Goal: Task Accomplishment & Management: Manage account settings

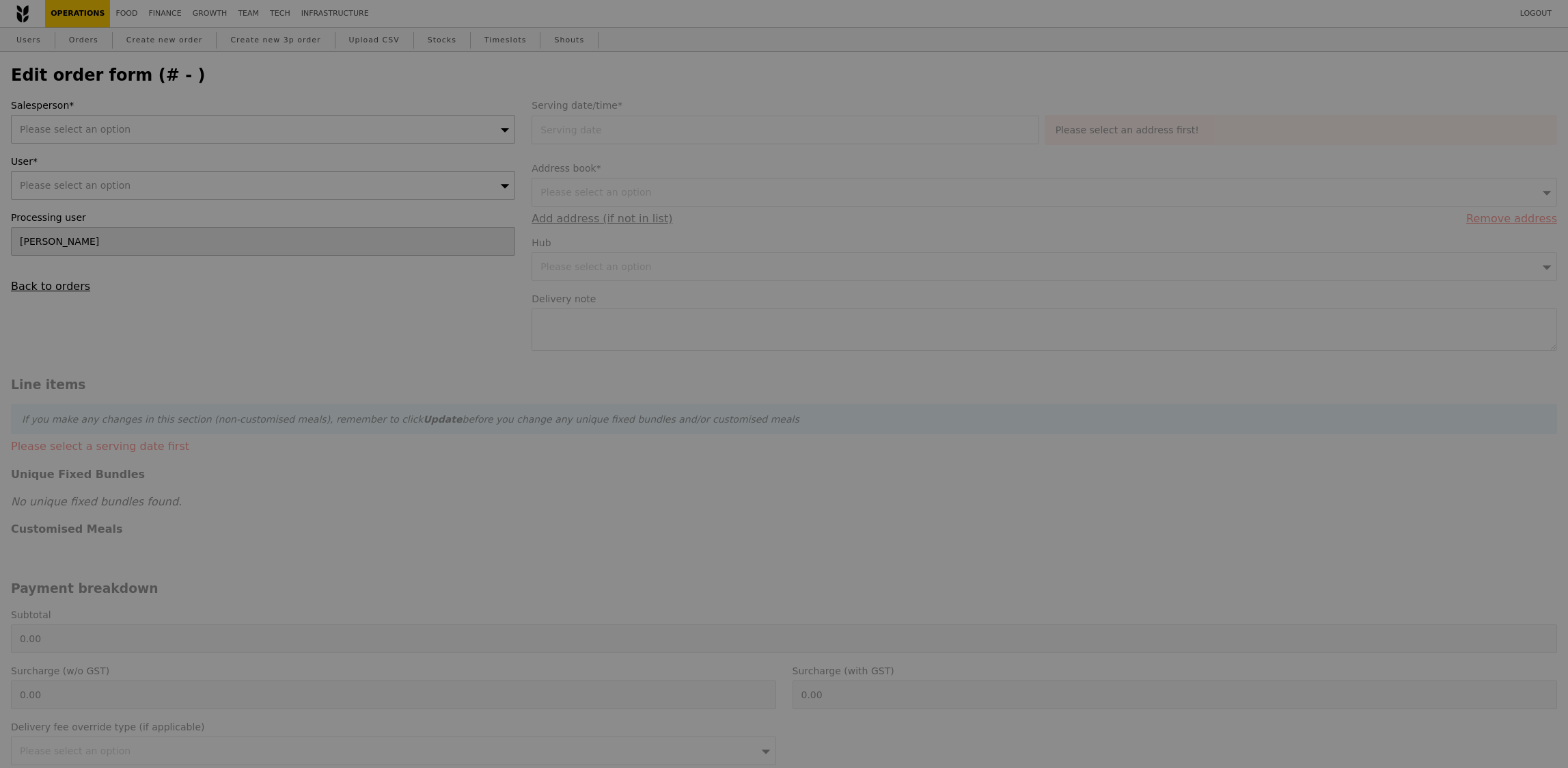
type input "[DATE]"
type input "194.00"
type input "3.62"
type input "3.95"
type input "197.95"
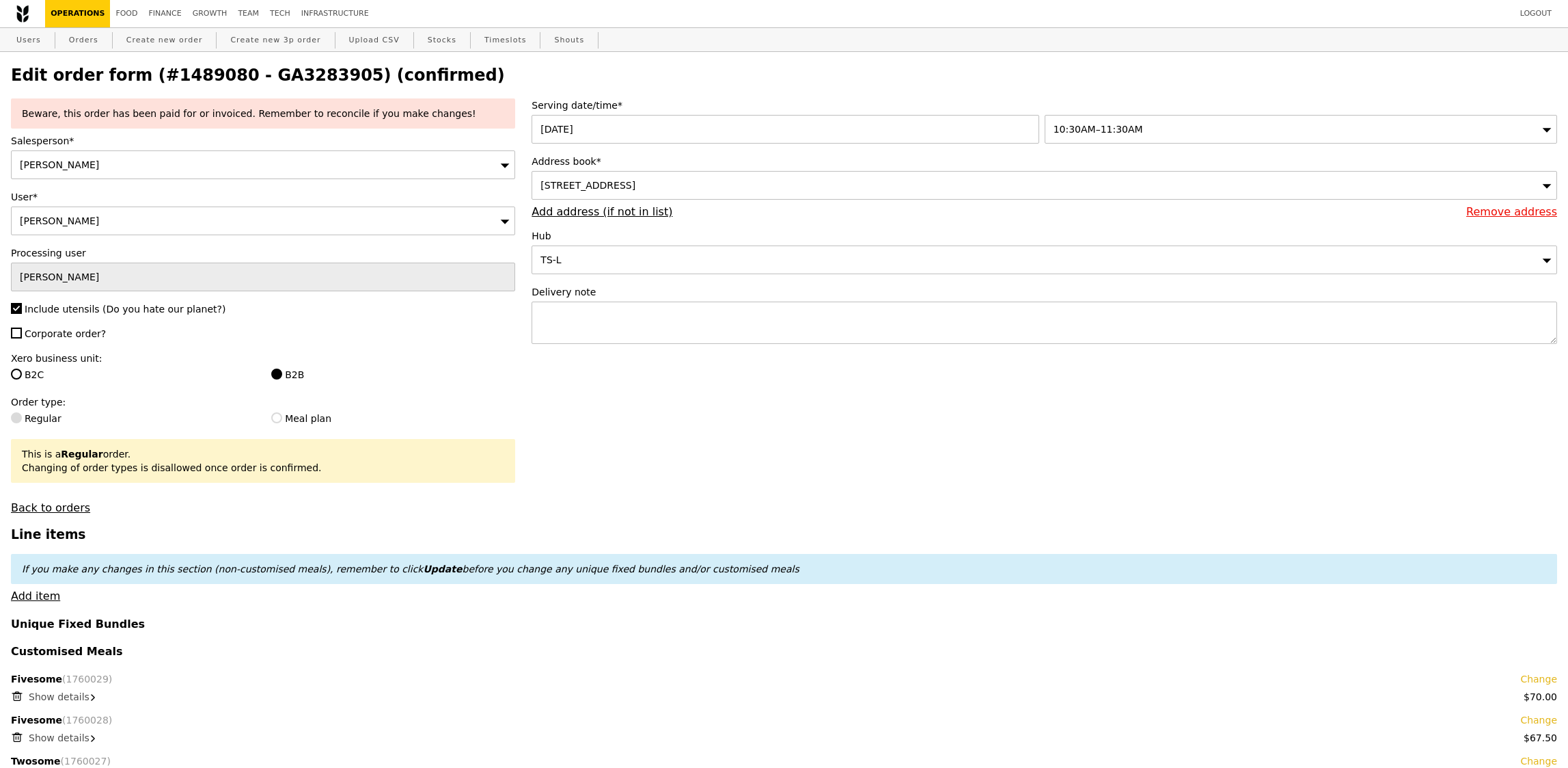
type input "Update"
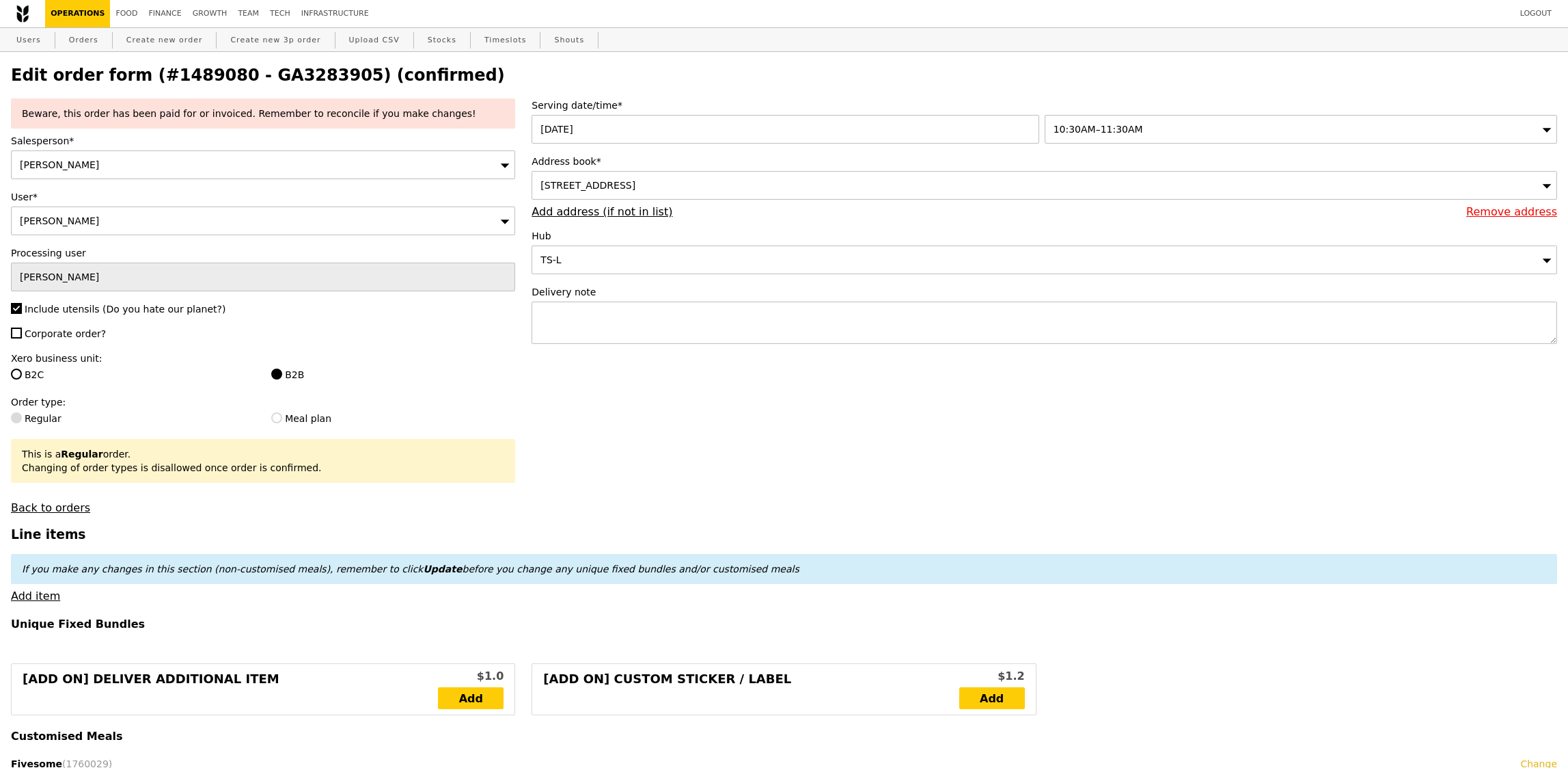
click at [279, 76] on h2 "Edit order form (#1489080 - GA3283905) (confirmed)" at bounding box center [783, 75] width 1546 height 19
copy h2 "GA3283905"
click at [170, 41] on link "Create new order" at bounding box center [165, 40] width 88 height 25
type input "0.00"
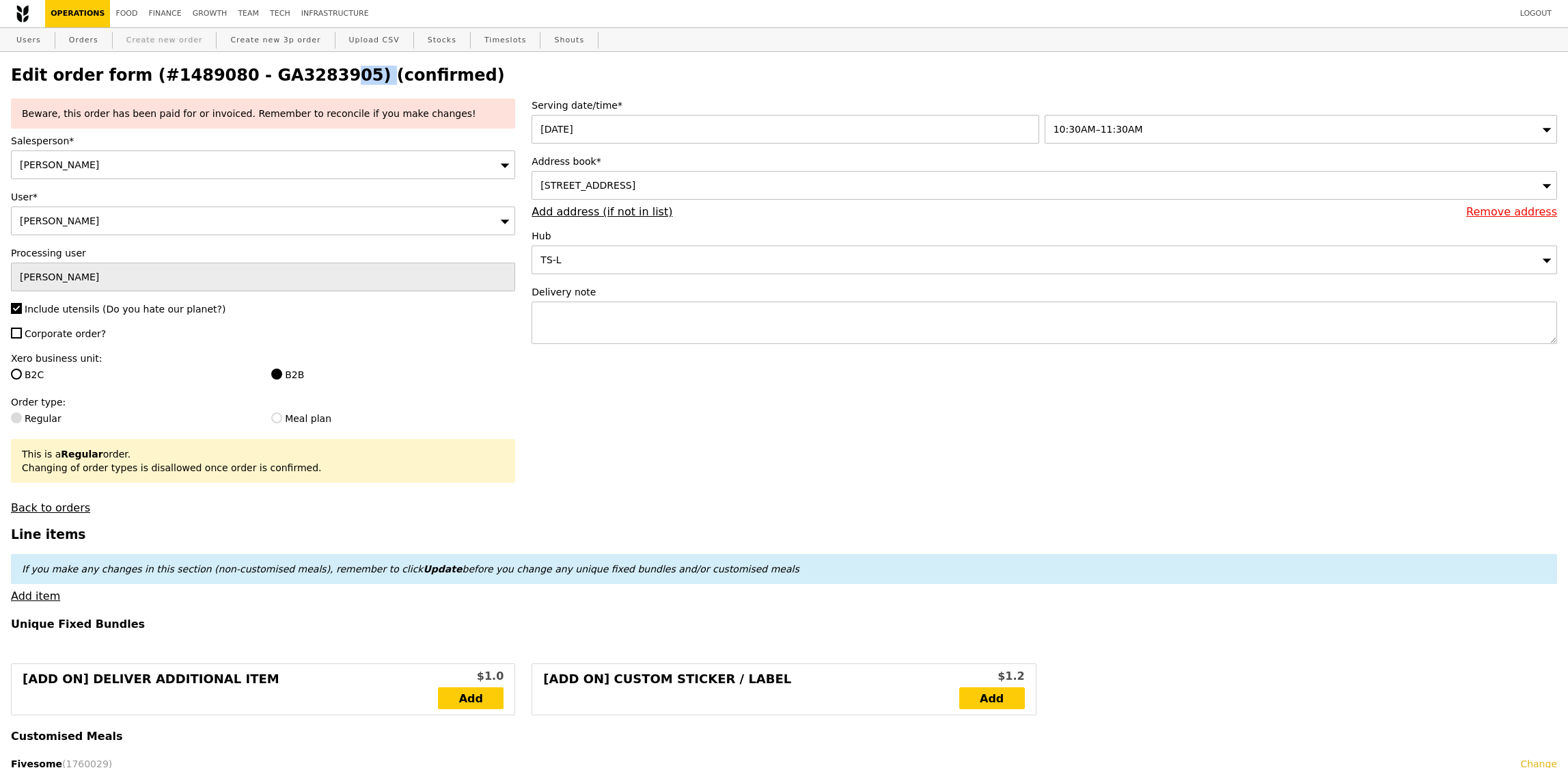
type input "0.00"
type input "Loading..."
type input "[PERSON_NAME]"
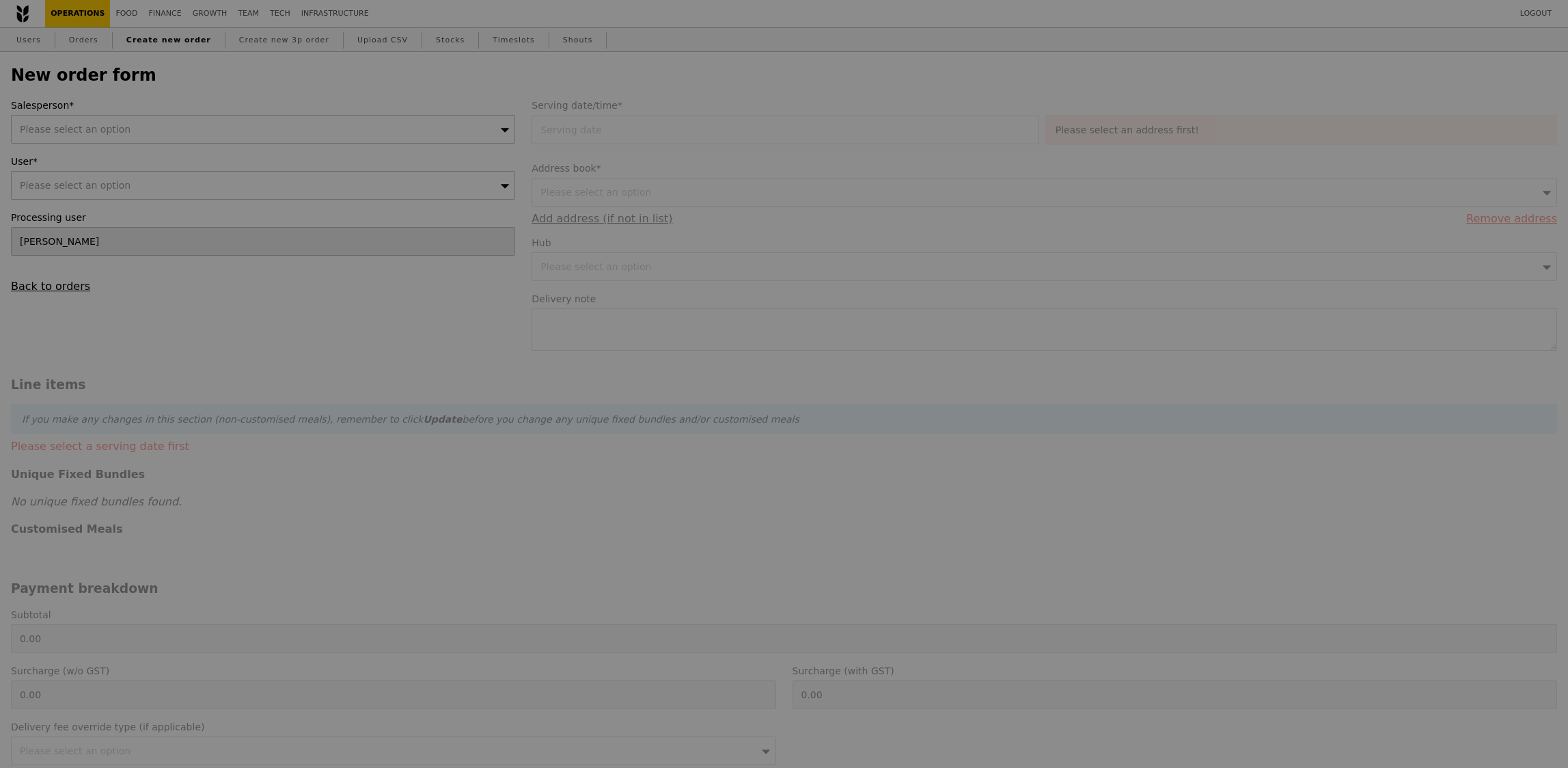
click at [87, 48] on div at bounding box center [784, 384] width 1568 height 768
type input "Confirm"
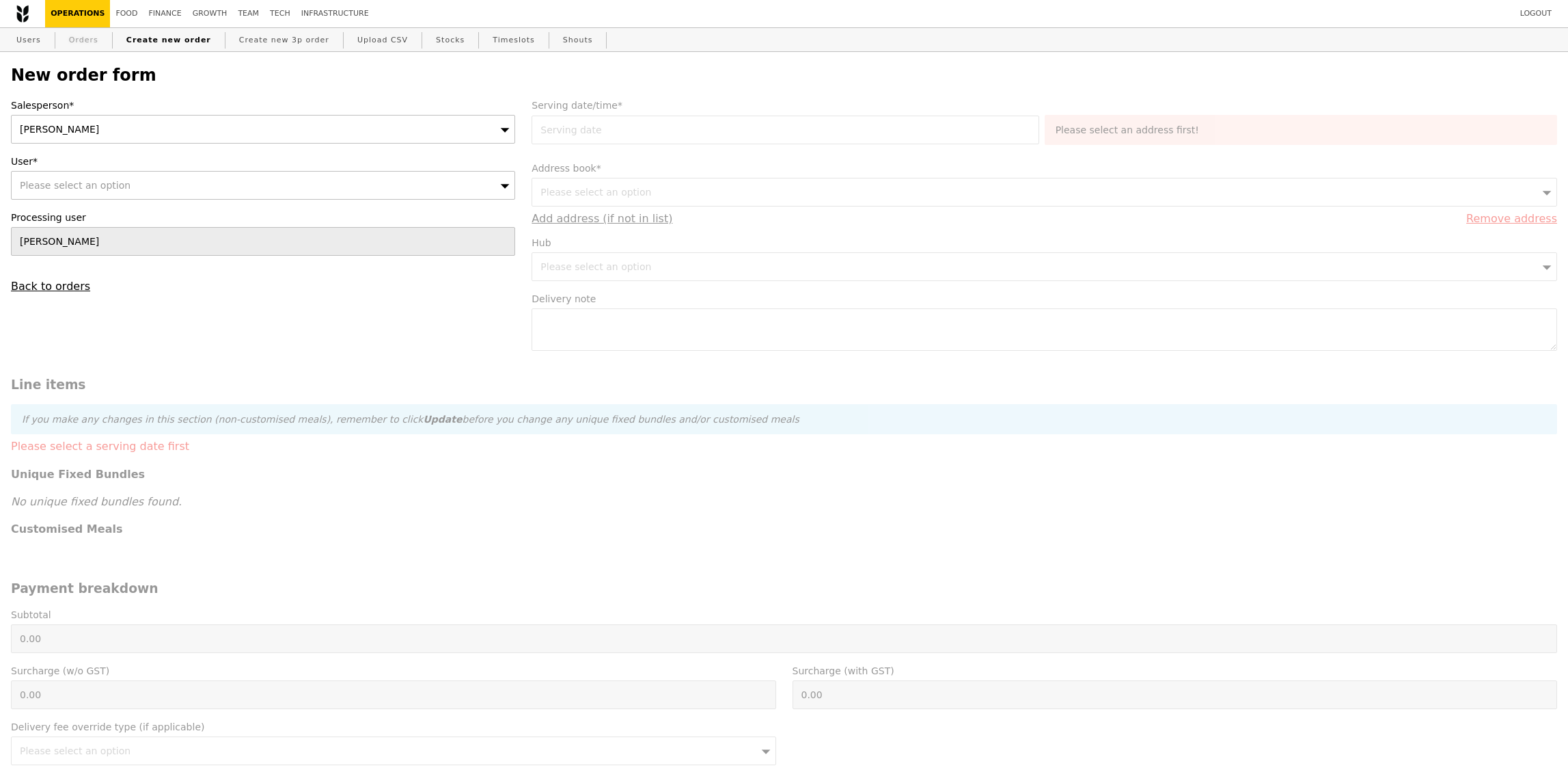
click at [88, 48] on link "Orders" at bounding box center [84, 40] width 40 height 25
select select "100"
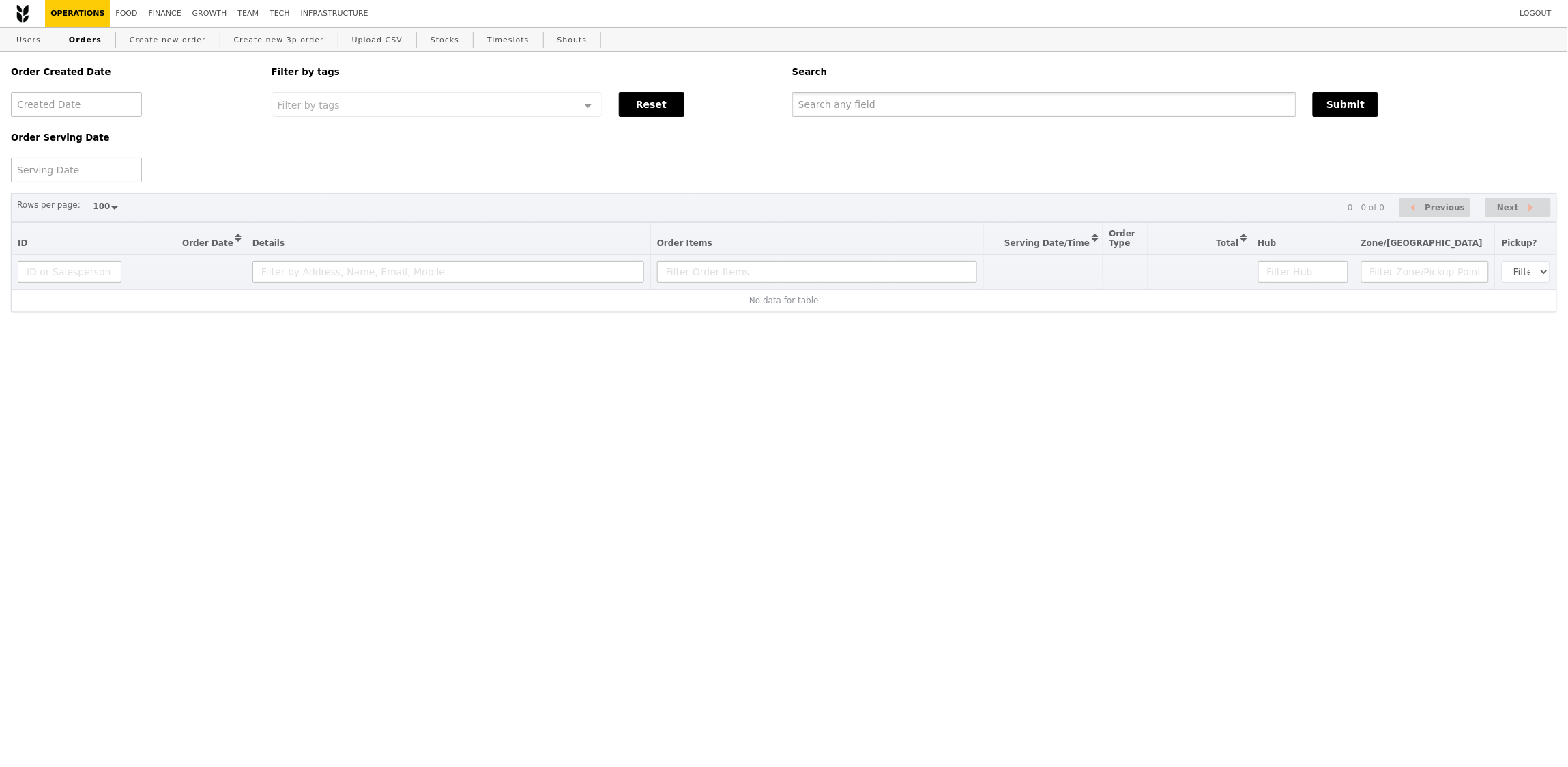
click at [1024, 115] on input "text" at bounding box center [1044, 105] width 504 height 25
paste input "GA3283905"
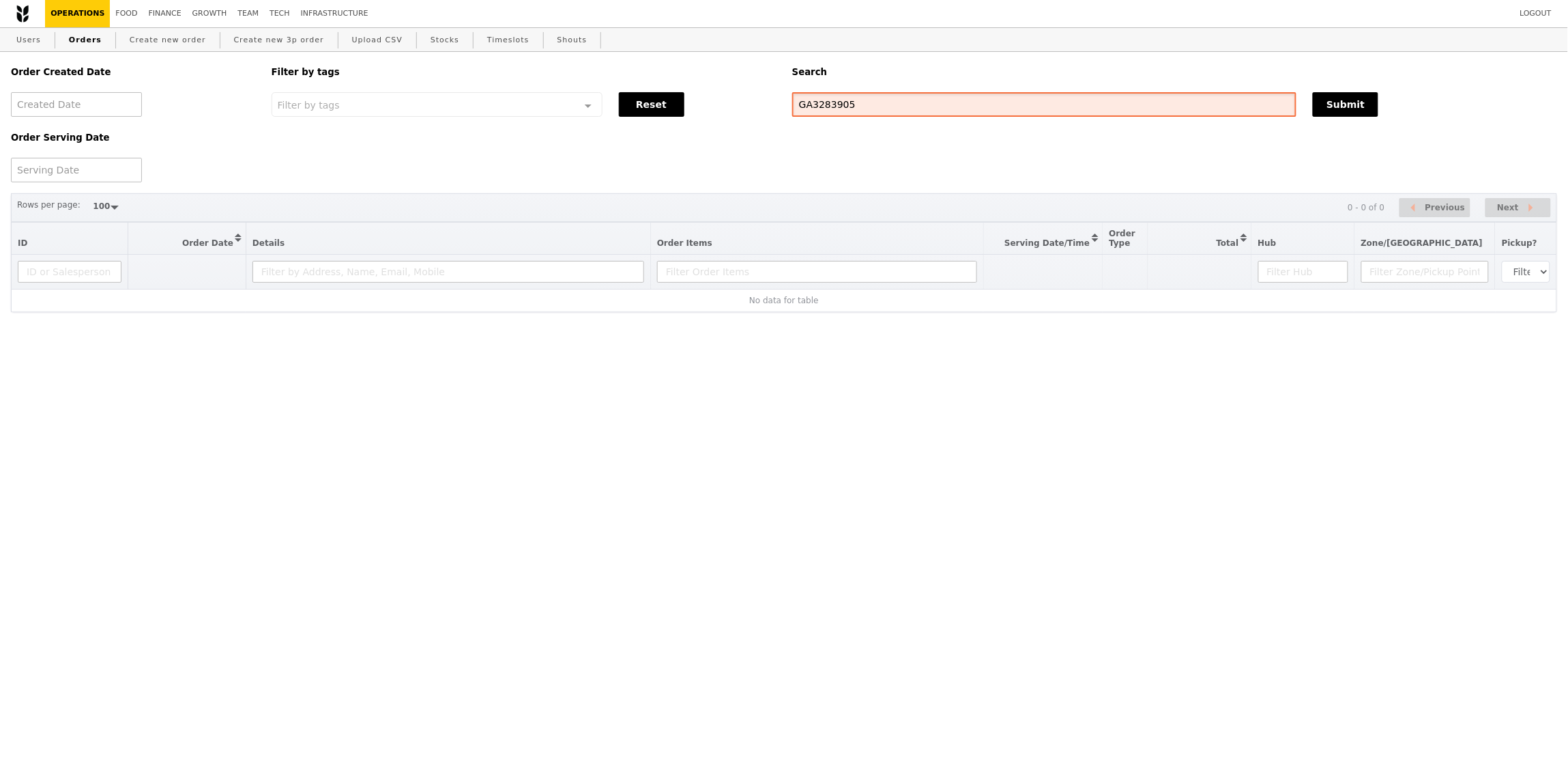
type input "GA3283905"
click at [1322, 96] on button "Submit" at bounding box center [1346, 105] width 65 height 25
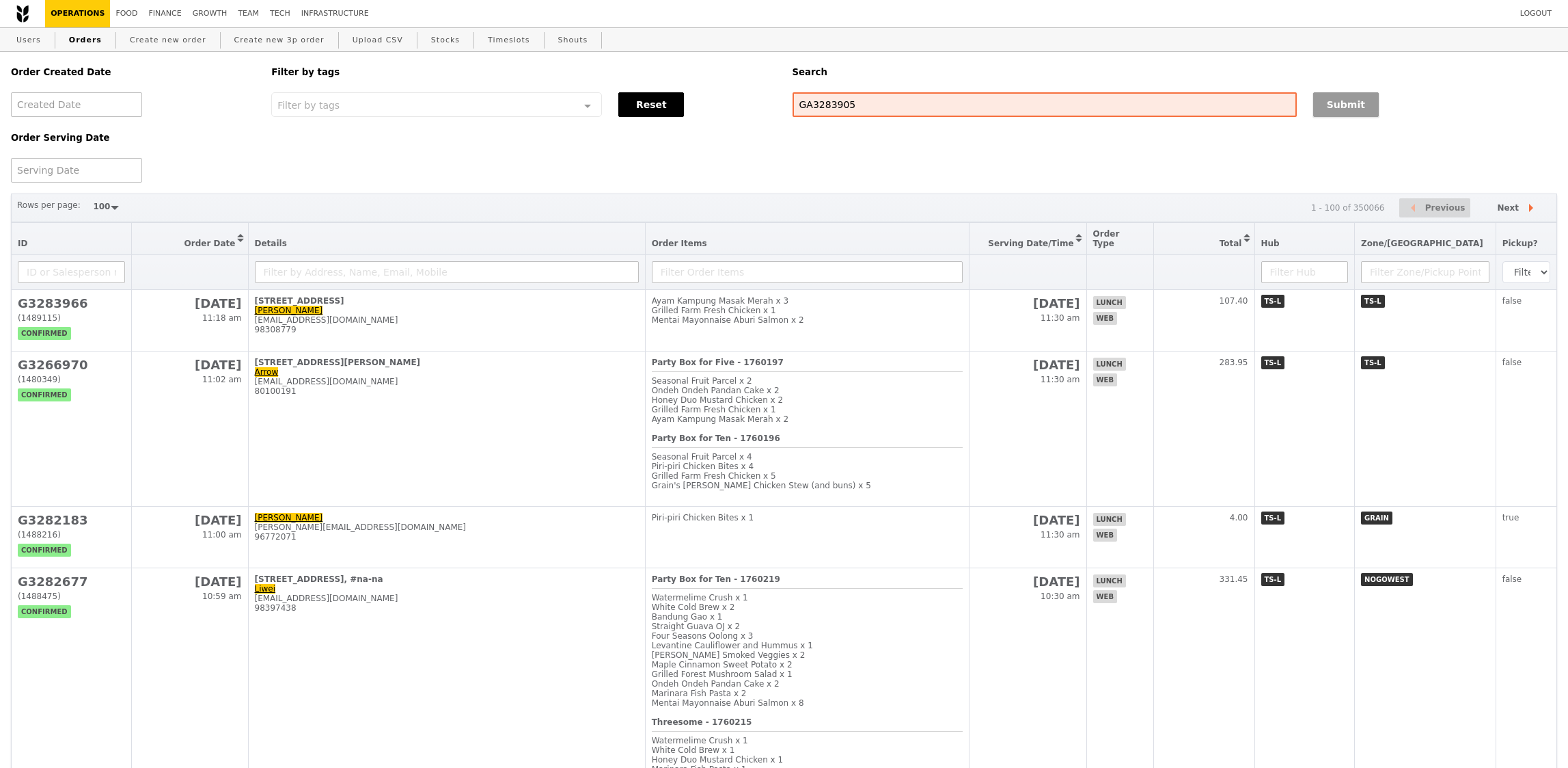
click at [1345, 106] on button "Submit" at bounding box center [1346, 105] width 66 height 25
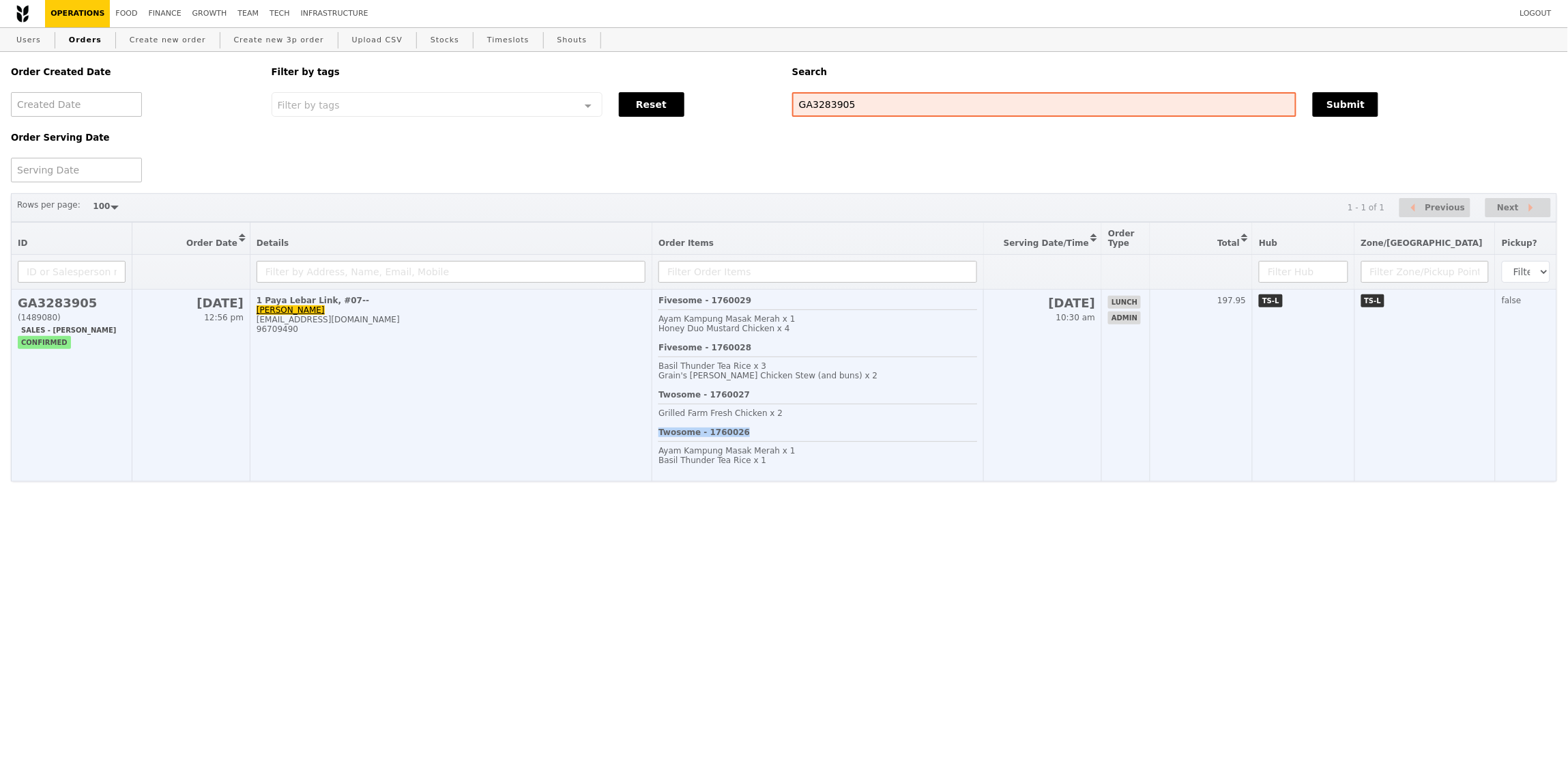
click at [885, 441] on div "Twosome - 1760026 Ayam Kampung Masak Merah x 1 Basil Thunder Tea Rice x 1" at bounding box center [818, 451] width 318 height 47
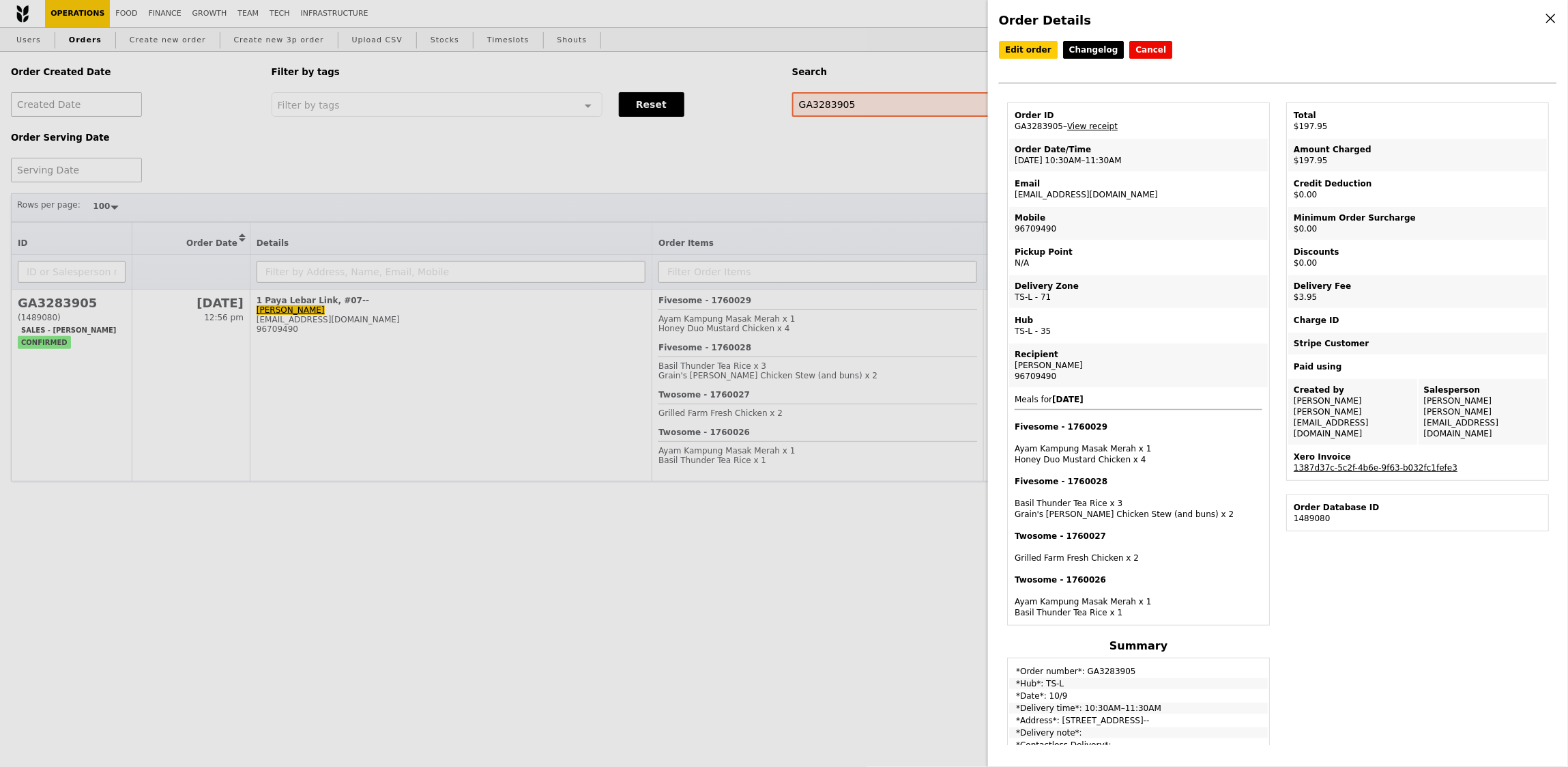
click at [1353, 447] on td "Xero Invoice 1387d37c-5c2f-4b6e-9f63-b032fc1fefe3" at bounding box center [1418, 462] width 259 height 33
click at [1354, 462] on link "1387d37c-5c2f-4b6e-9f63-b032fc1fefe3" at bounding box center [1376, 467] width 164 height 10
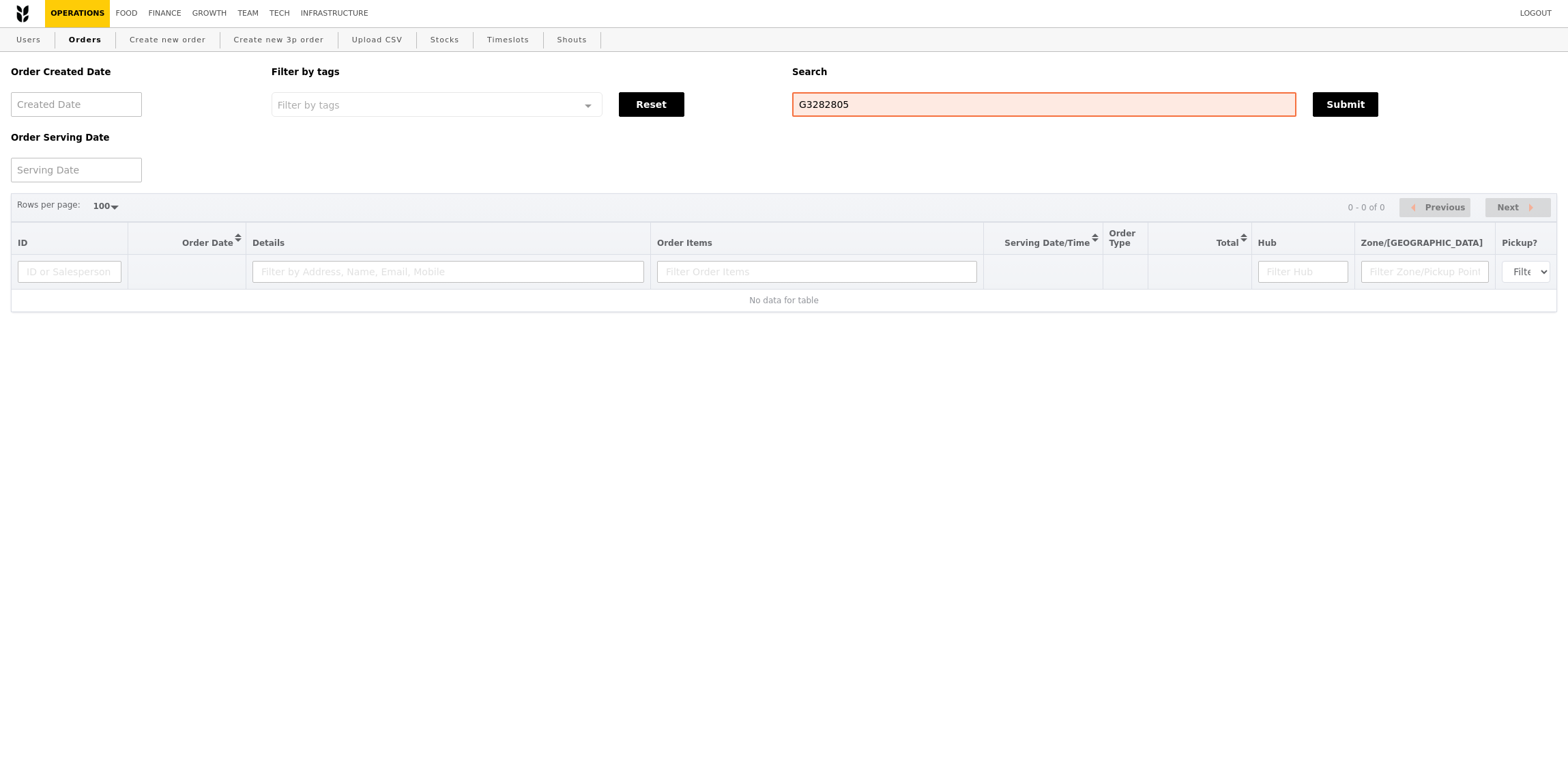
select select "100"
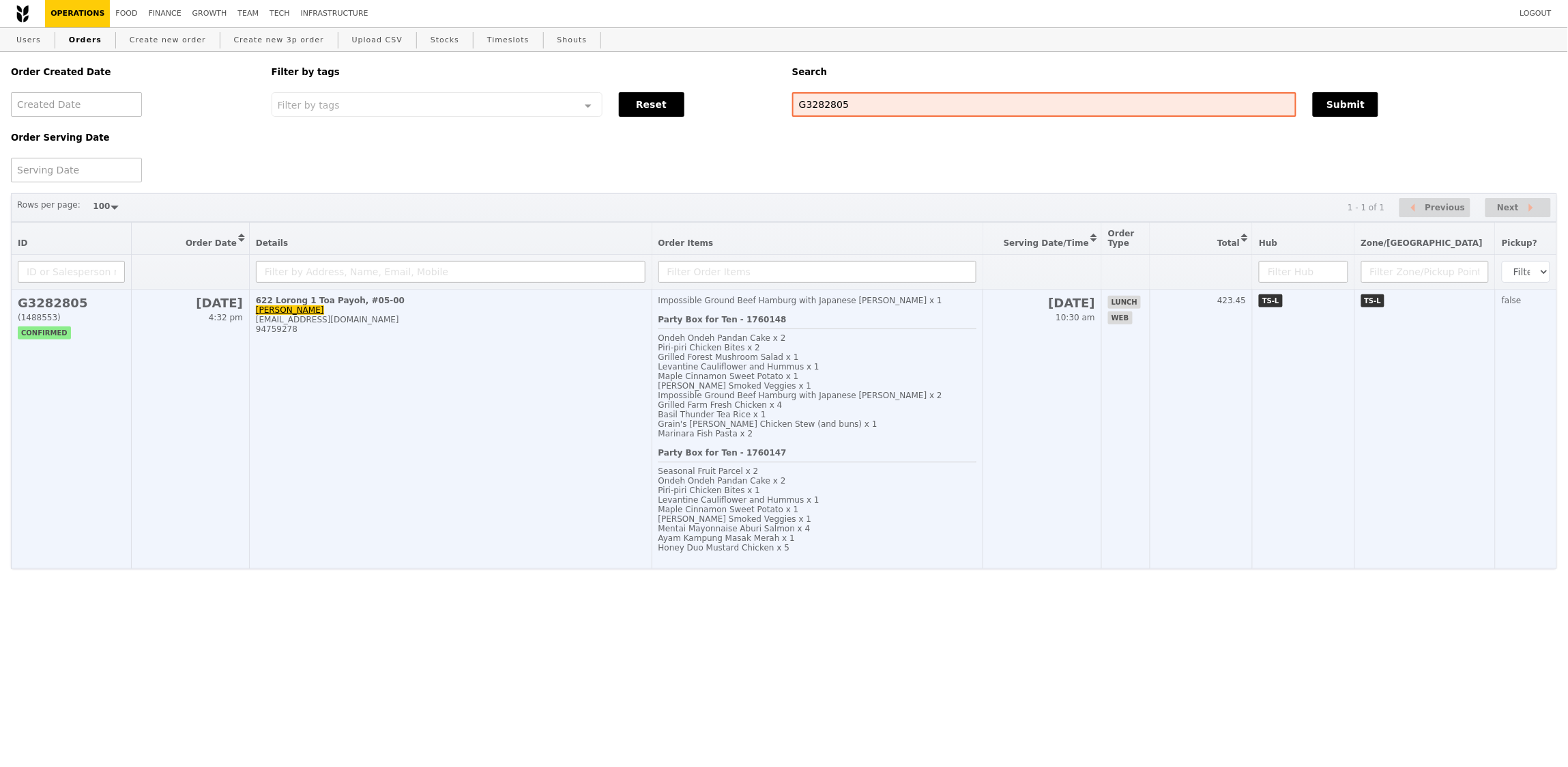
click at [975, 509] on div "Maple Cinnamon Sweet Potato x 1" at bounding box center [818, 509] width 318 height 10
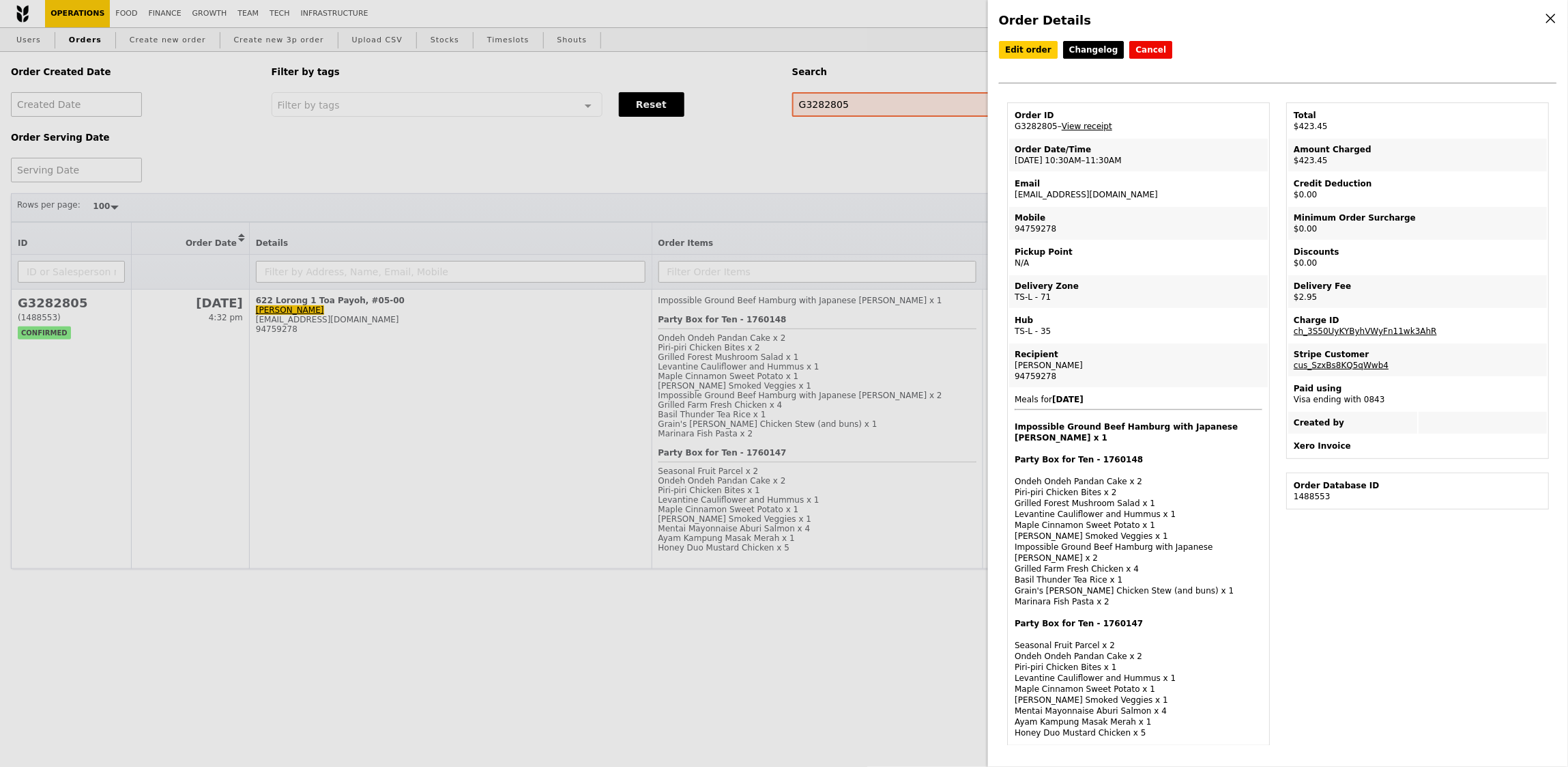
click at [1100, 130] on link "View receipt" at bounding box center [1088, 126] width 51 height 10
click at [1051, 129] on td "Order ID G3282805 – View receipt" at bounding box center [1138, 121] width 259 height 33
click at [1050, 129] on td "Order ID G3282805 – View receipt" at bounding box center [1138, 121] width 259 height 33
copy td "G3282805"
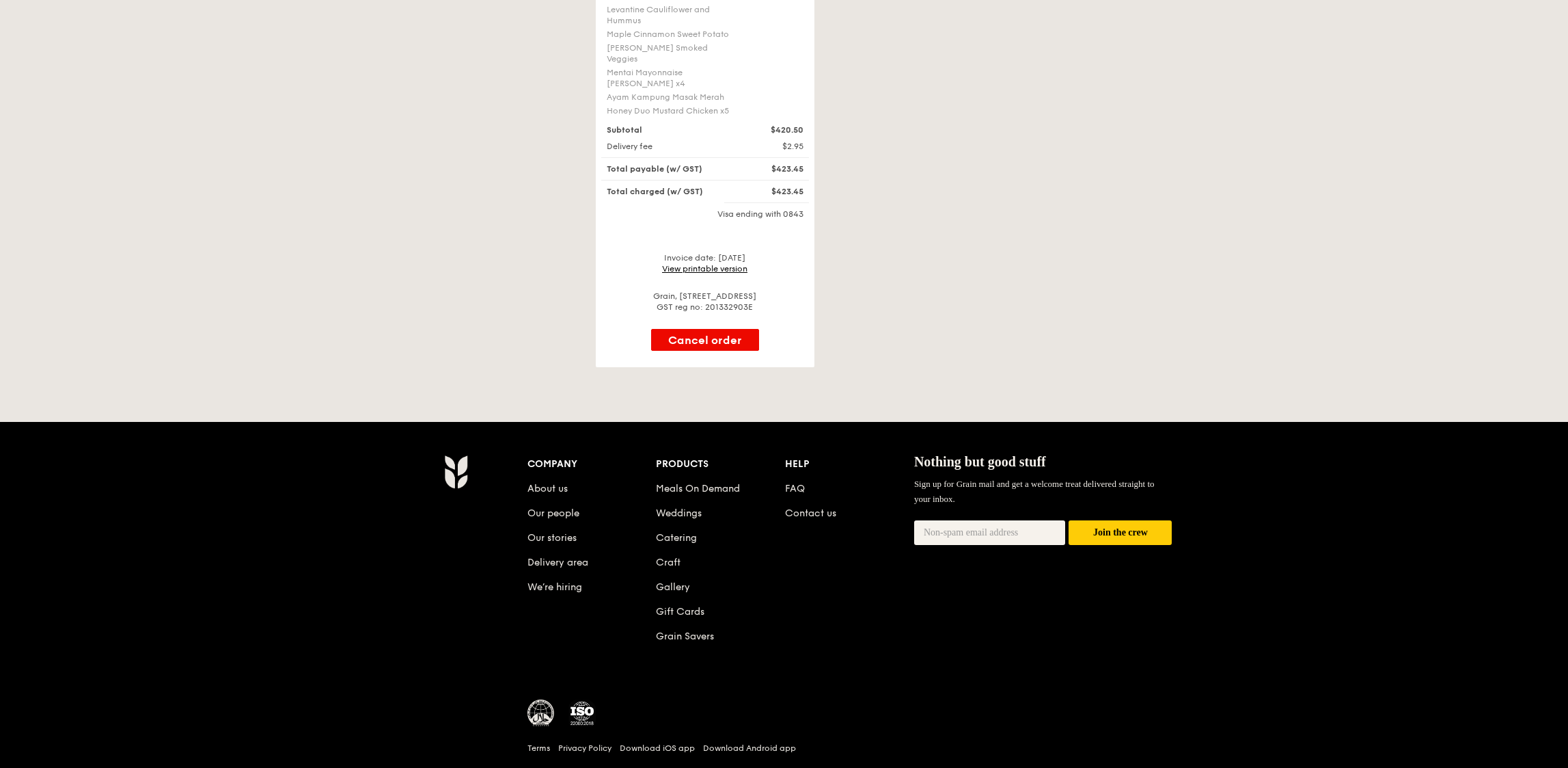
scroll to position [620, 0]
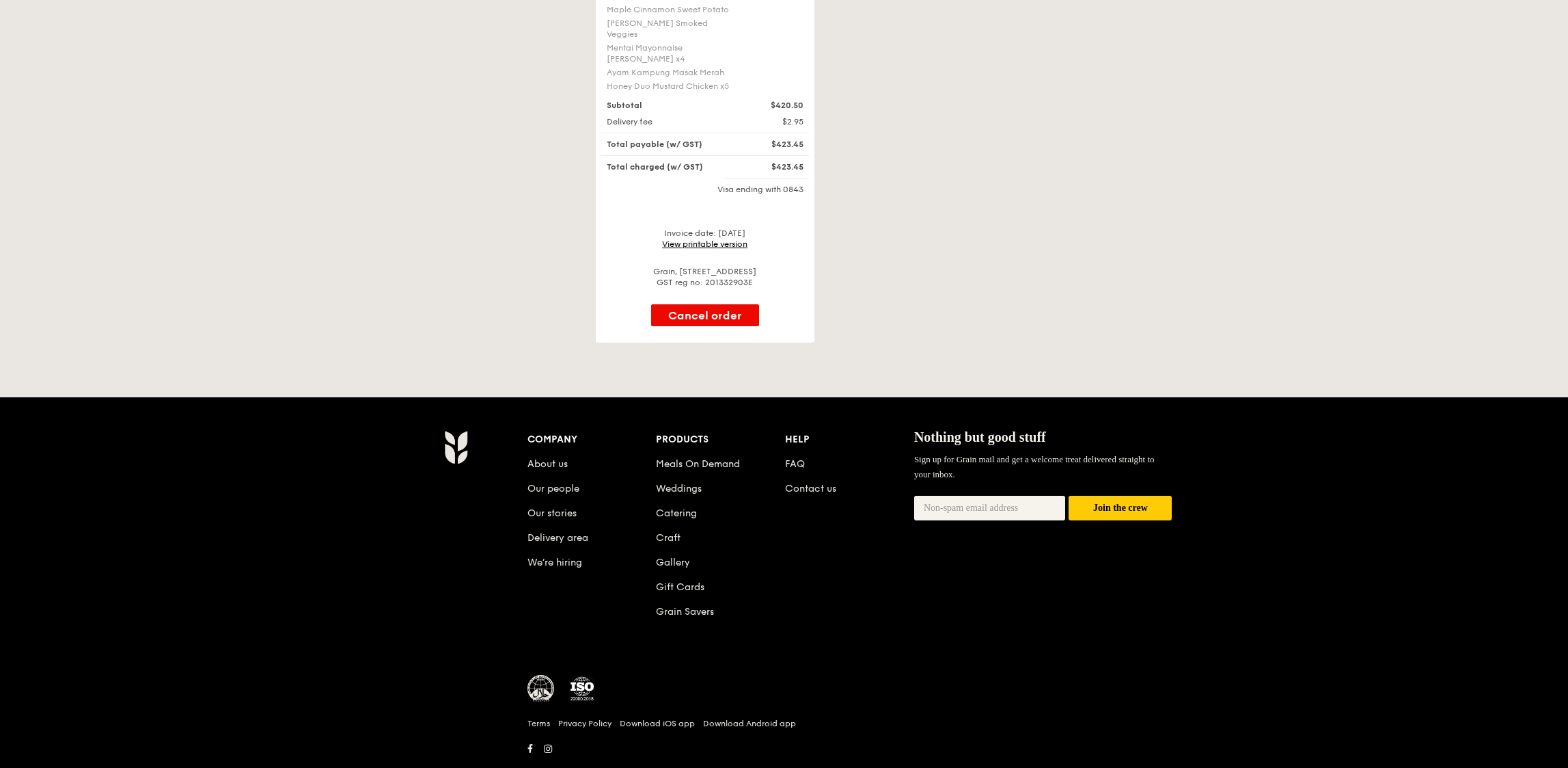
click at [733, 239] on link "View printable version" at bounding box center [705, 244] width 85 height 10
